Goal: Navigation & Orientation: Find specific page/section

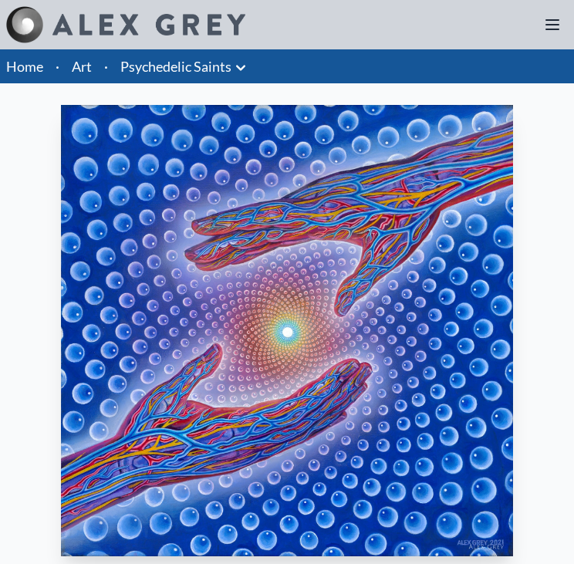
scroll to position [386, 0]
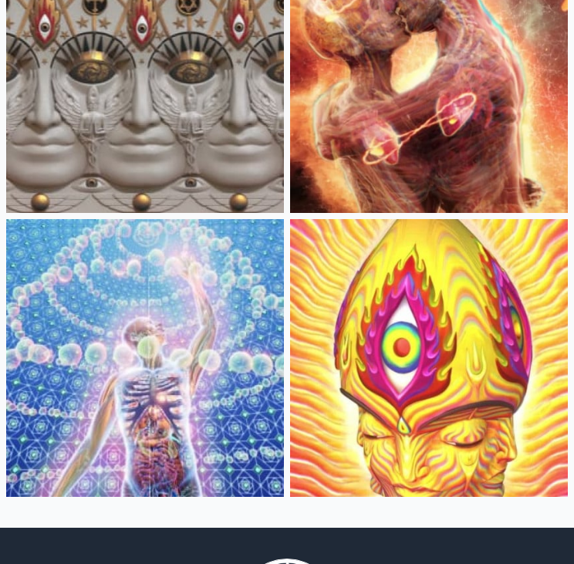
scroll to position [232, 0]
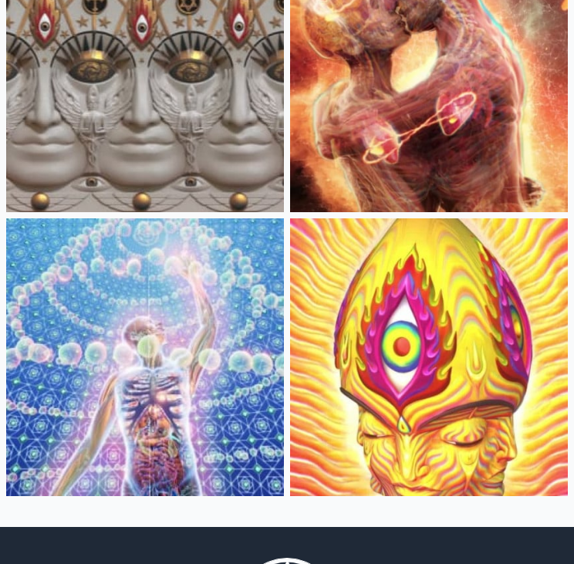
click at [167, 357] on img at bounding box center [145, 357] width 278 height 278
click at [420, 143] on img at bounding box center [429, 73] width 278 height 278
click at [182, 101] on img at bounding box center [145, 73] width 278 height 278
click at [395, 329] on img at bounding box center [429, 357] width 278 height 278
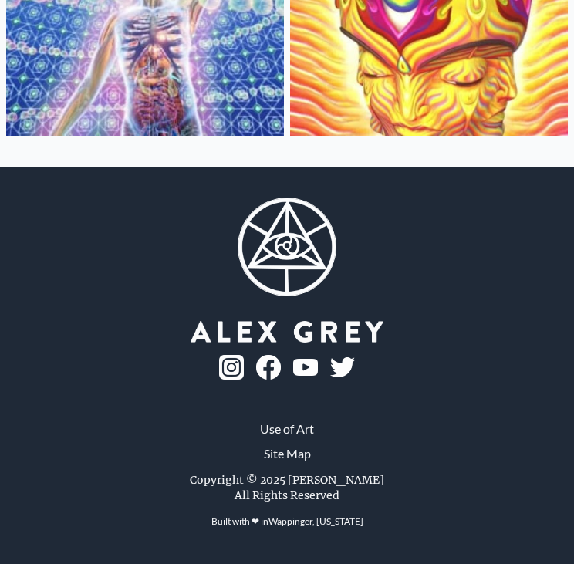
scroll to position [129, 0]
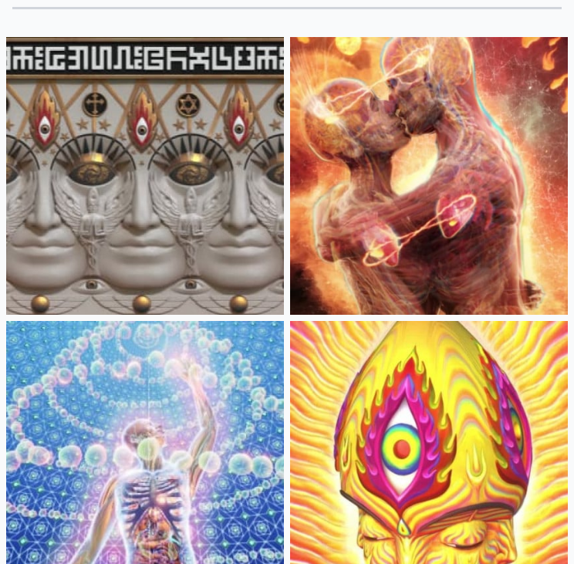
click at [151, 375] on img at bounding box center [145, 460] width 278 height 278
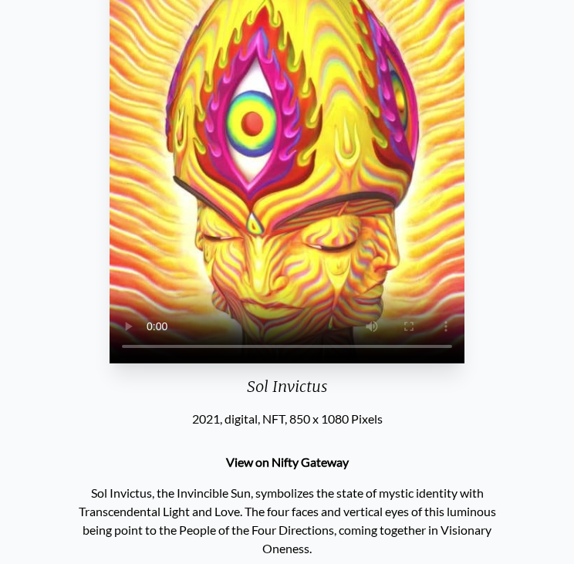
scroll to position [232, 0]
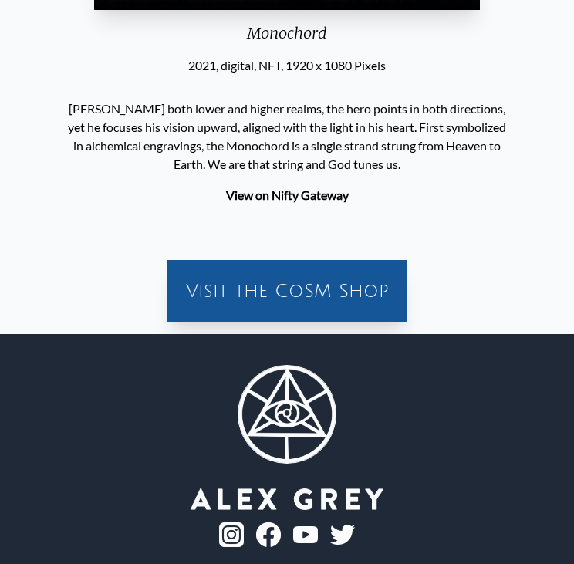
scroll to position [309, 0]
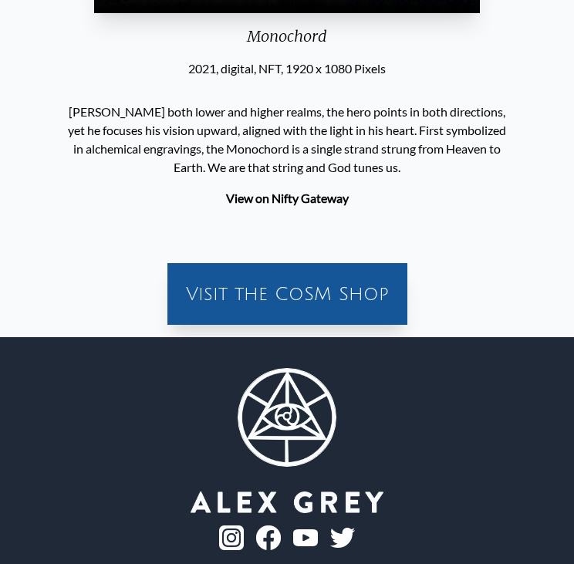
click at [263, 200] on link "View on Nifty Gateway" at bounding box center [287, 198] width 123 height 15
